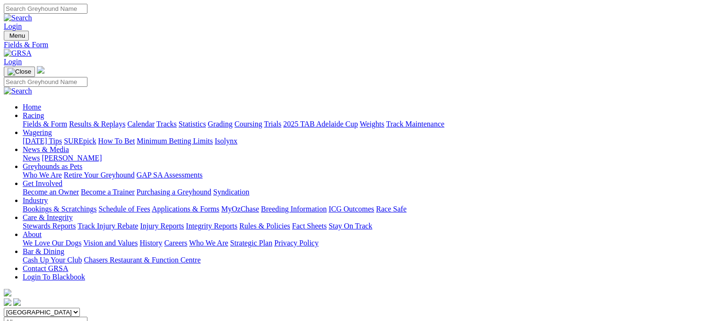
select select "QLD"
click at [63, 308] on select "South Australia New South Wales Northern Territory Queensland Tasmania Victoria…" at bounding box center [42, 312] width 76 height 9
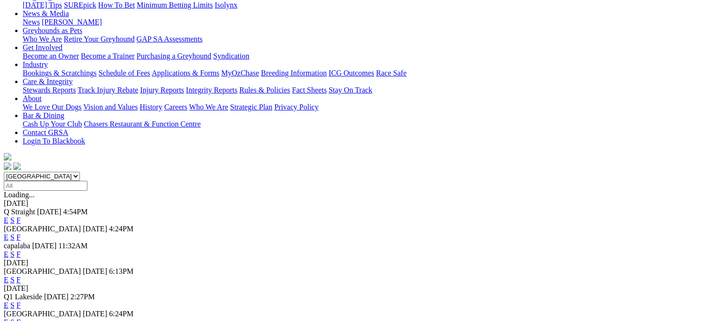
scroll to position [142, 0]
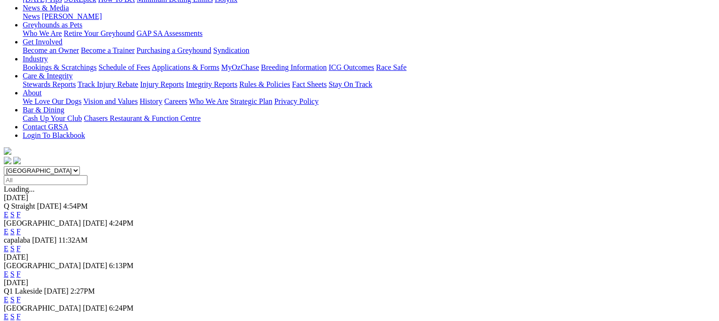
click at [9, 211] on link "E" at bounding box center [6, 215] width 5 height 8
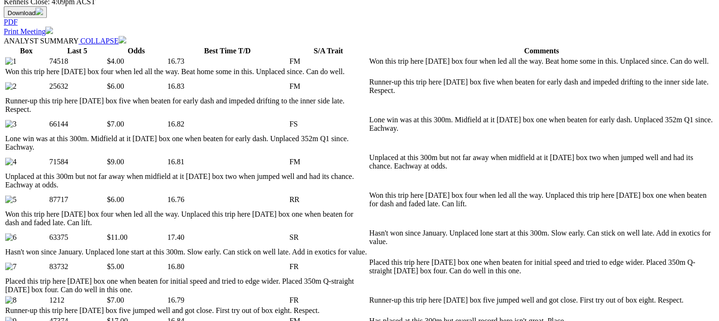
scroll to position [473, 0]
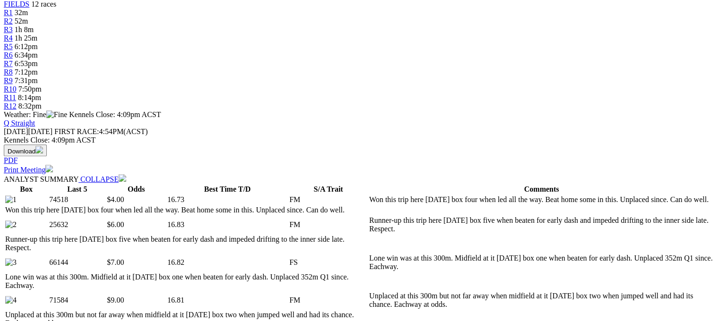
scroll to position [331, 0]
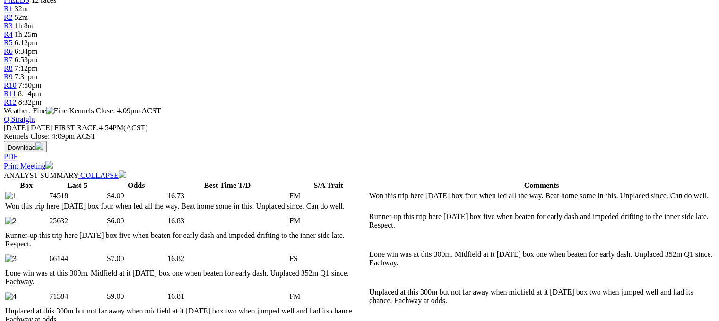
select select "20"
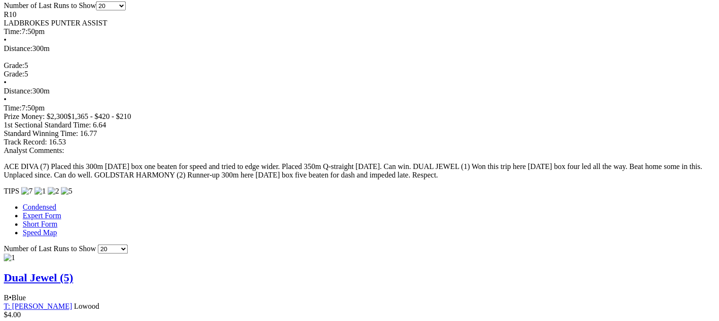
scroll to position [615, 0]
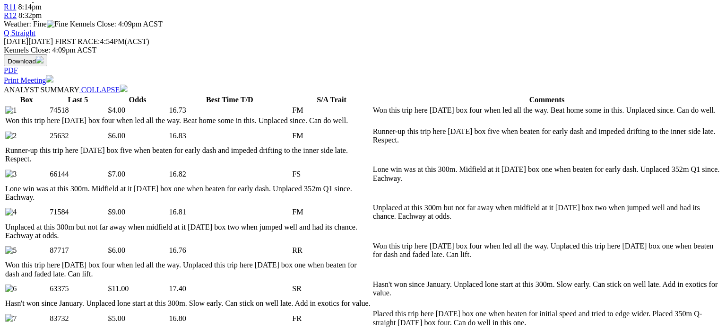
scroll to position [473, 3]
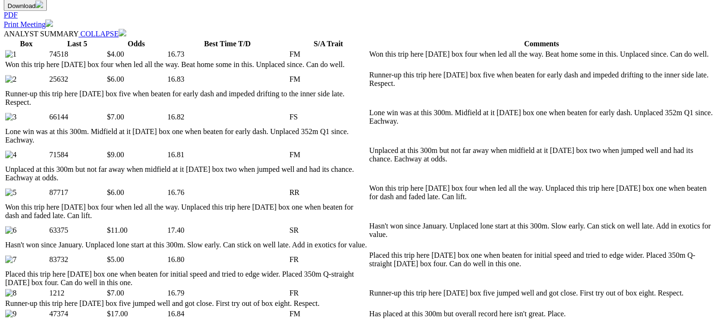
drag, startPoint x: 213, startPoint y: 189, endPoint x: 228, endPoint y: 188, distance: 15.2
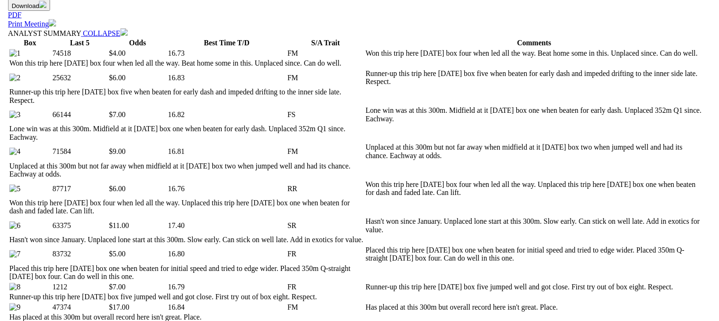
scroll to position [473, 0]
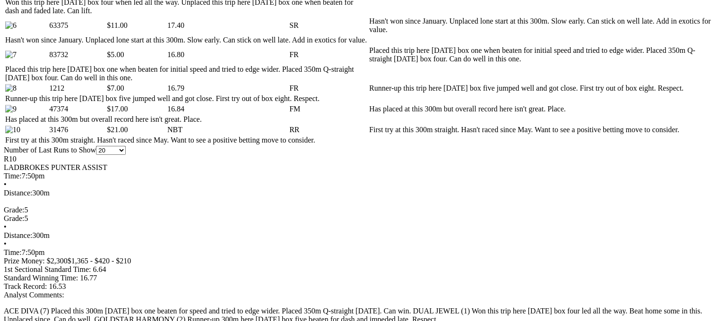
scroll to position [662, 0]
